Goal: Transaction & Acquisition: Download file/media

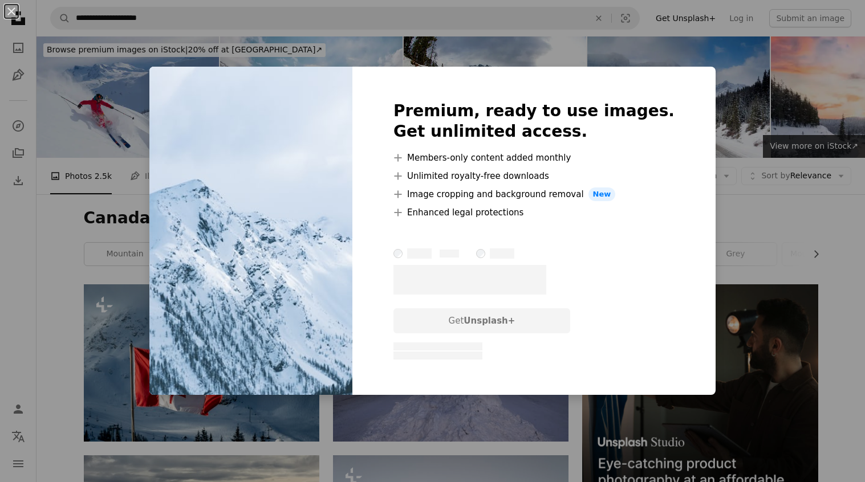
scroll to position [627, 0]
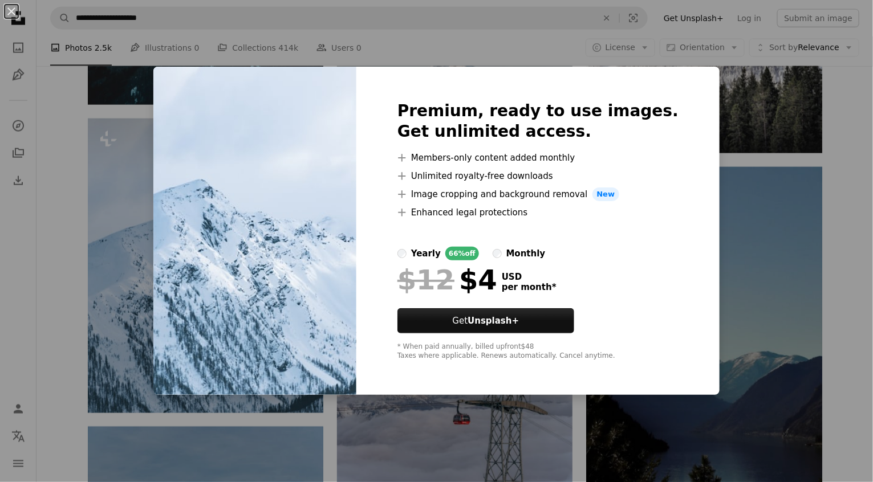
click at [842, 179] on div "An X shape Premium, ready to use images. Get unlimited access. A plus sign Memb…" at bounding box center [436, 241] width 873 height 482
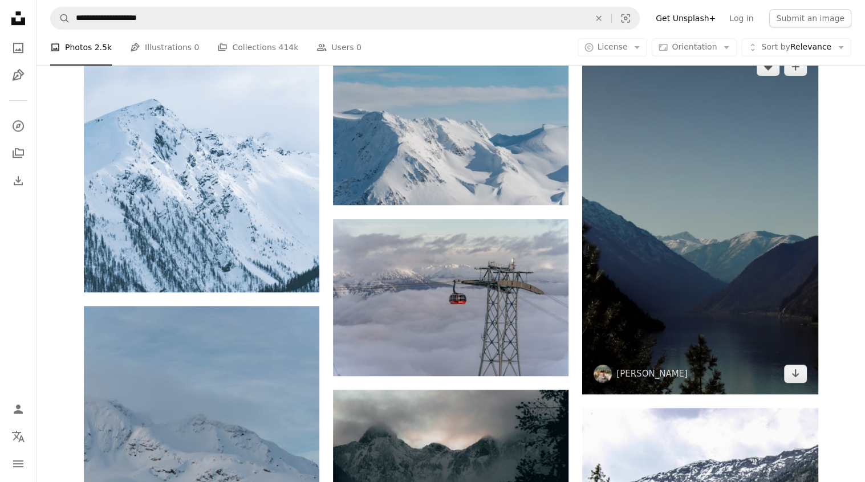
scroll to position [627, 0]
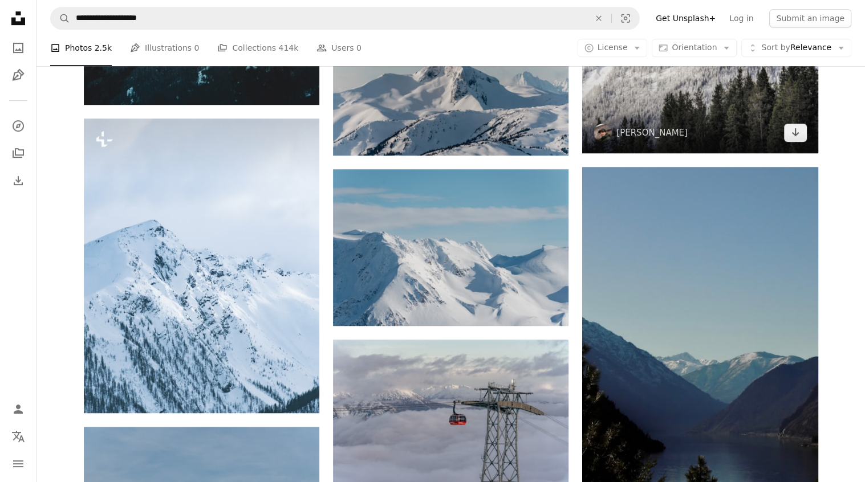
click at [752, 124] on img at bounding box center [700, 65] width 236 height 177
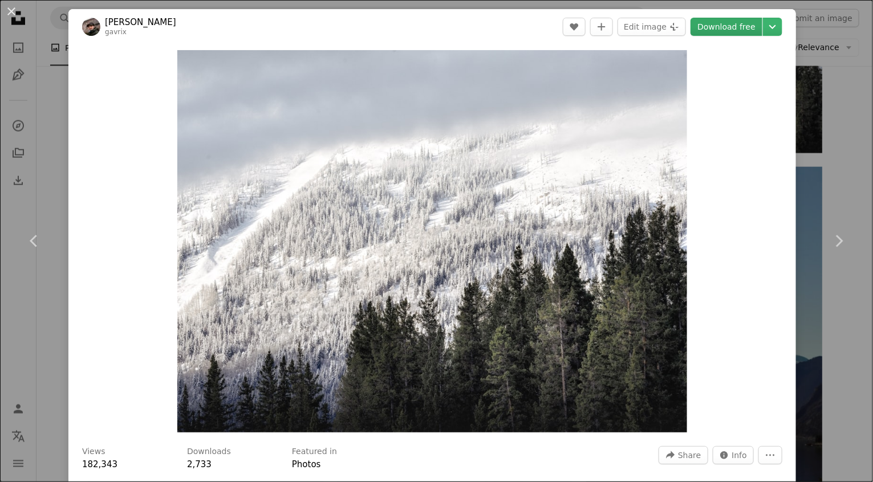
click at [705, 25] on link "Download free" at bounding box center [727, 27] width 72 height 18
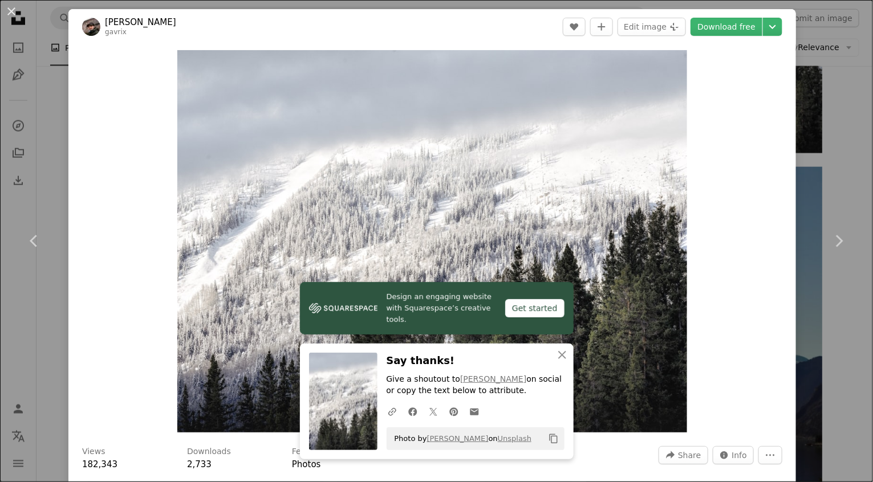
click at [826, 167] on div "An X shape Chevron left Chevron right Design an engaging website with Squarespa…" at bounding box center [436, 241] width 873 height 482
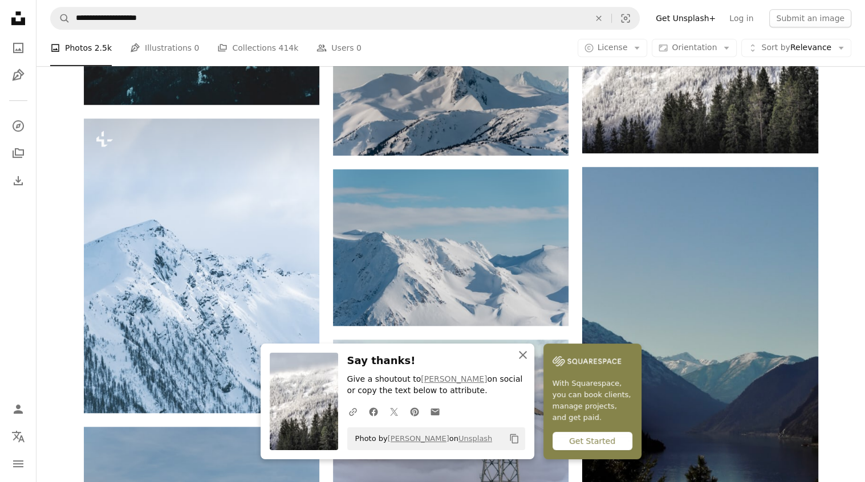
click at [527, 353] on icon "An X shape" at bounding box center [523, 355] width 14 height 14
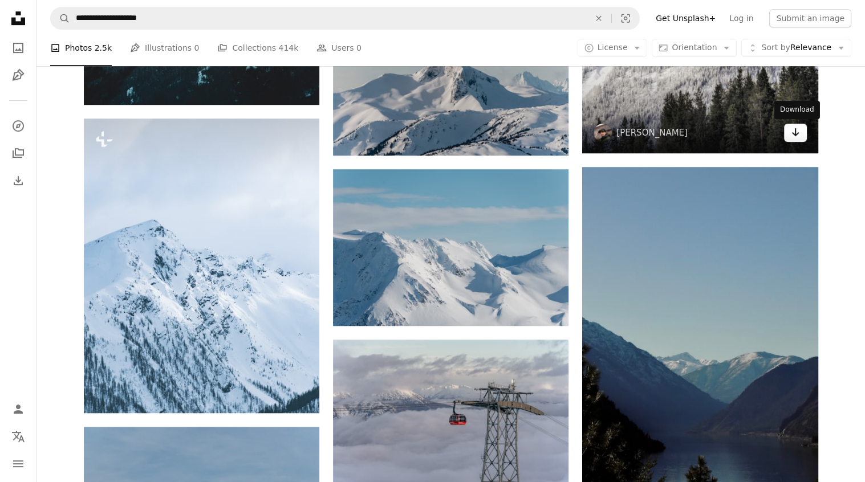
click at [793, 136] on icon "Arrow pointing down" at bounding box center [795, 132] width 9 height 14
